Goal: Task Accomplishment & Management: Complete application form

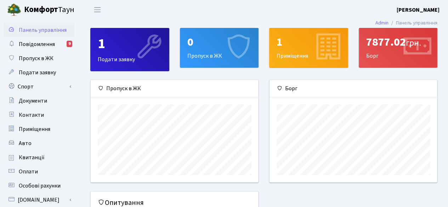
scroll to position [102, 168]
click at [209, 39] on div "0" at bounding box center [219, 41] width 64 height 13
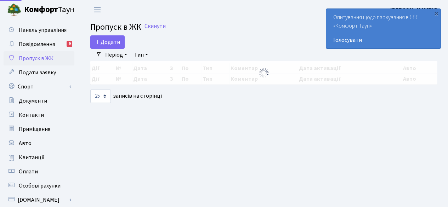
select select "25"
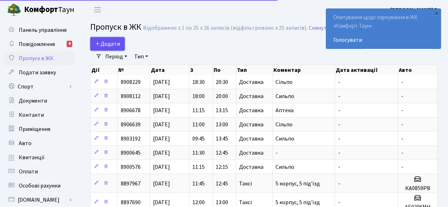
click at [110, 41] on span "Додати" at bounding box center [107, 44] width 25 height 8
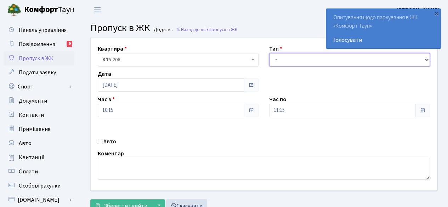
click at [332, 61] on select "- Доставка Таксі Гості Сервіс" at bounding box center [349, 59] width 161 height 13
select select "1"
click at [269, 53] on select "- Доставка Таксі Гості Сервіс" at bounding box center [349, 59] width 161 height 13
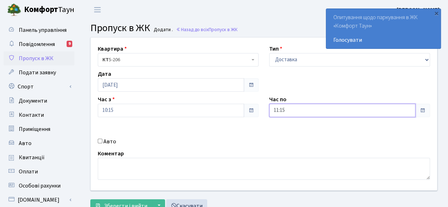
click at [412, 108] on input "11:15" at bounding box center [342, 110] width 146 height 13
click at [286, 29] on icon at bounding box center [288, 30] width 19 height 19
click at [397, 109] on input "12:15" at bounding box center [342, 110] width 146 height 13
click at [289, 28] on icon at bounding box center [288, 30] width 19 height 19
type input "13:15"
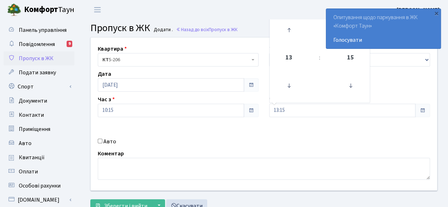
click at [294, 148] on div "Квартира <b>КТ</b>&nbsp;&nbsp;&nbsp;&nbsp;5-206 КТ 5-206 Тип - Доставка Таксі Г…" at bounding box center [263, 114] width 357 height 153
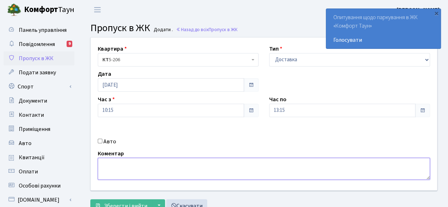
click at [198, 162] on textarea at bounding box center [264, 169] width 332 height 22
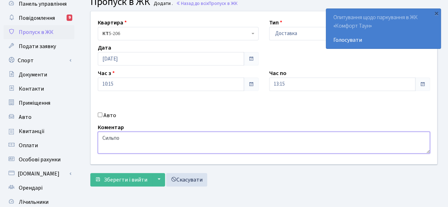
scroll to position [35, 0]
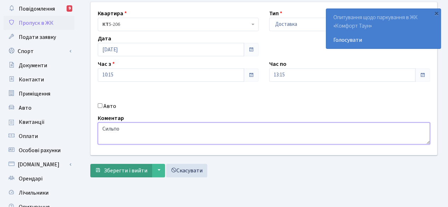
type textarea "Сильпо"
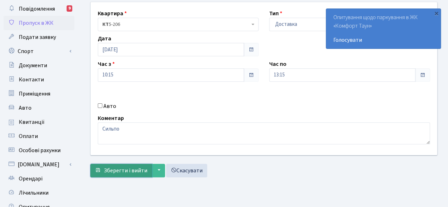
click at [118, 167] on span "Зберегти і вийти" at bounding box center [126, 171] width 44 height 8
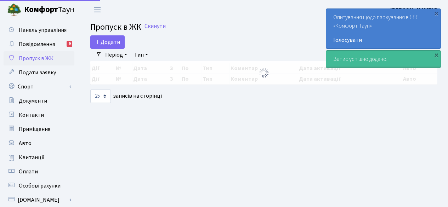
select select "25"
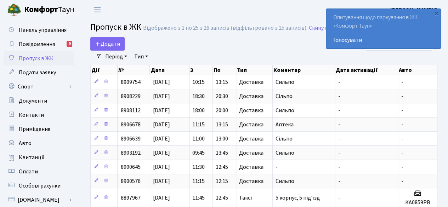
scroll to position [181, 0]
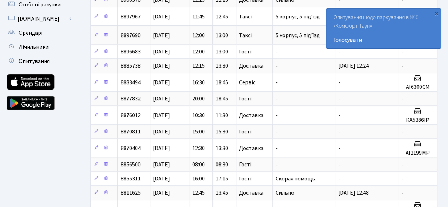
drag, startPoint x: 179, startPoint y: 46, endPoint x: 175, endPoint y: 42, distance: 5.8
click at [179, 46] on td "[DATE]" at bounding box center [169, 51] width 39 height 14
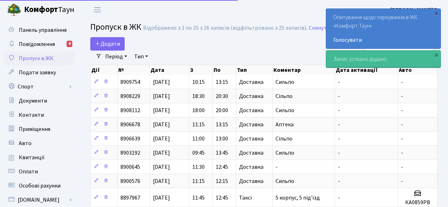
select select "25"
